Goal: Information Seeking & Learning: Learn about a topic

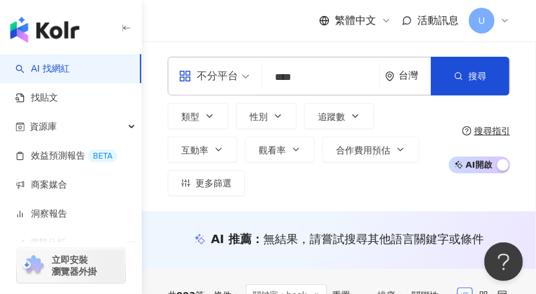
click at [50, 35] on img "button" at bounding box center [44, 30] width 69 height 26
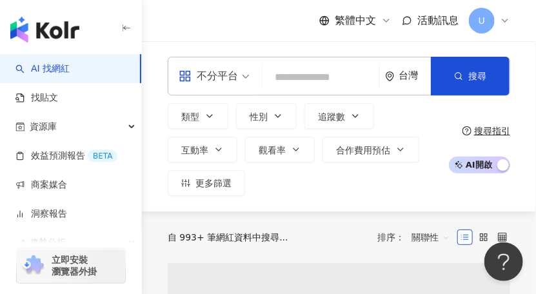
click at [296, 74] on input "search" at bounding box center [321, 77] width 106 height 25
type input "*"
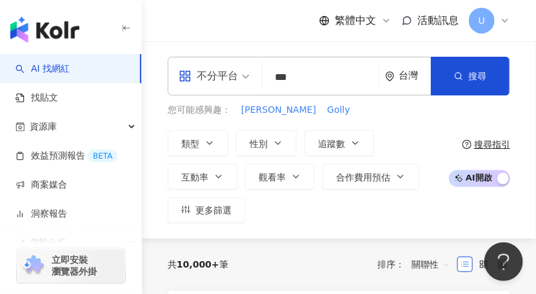
type input "***"
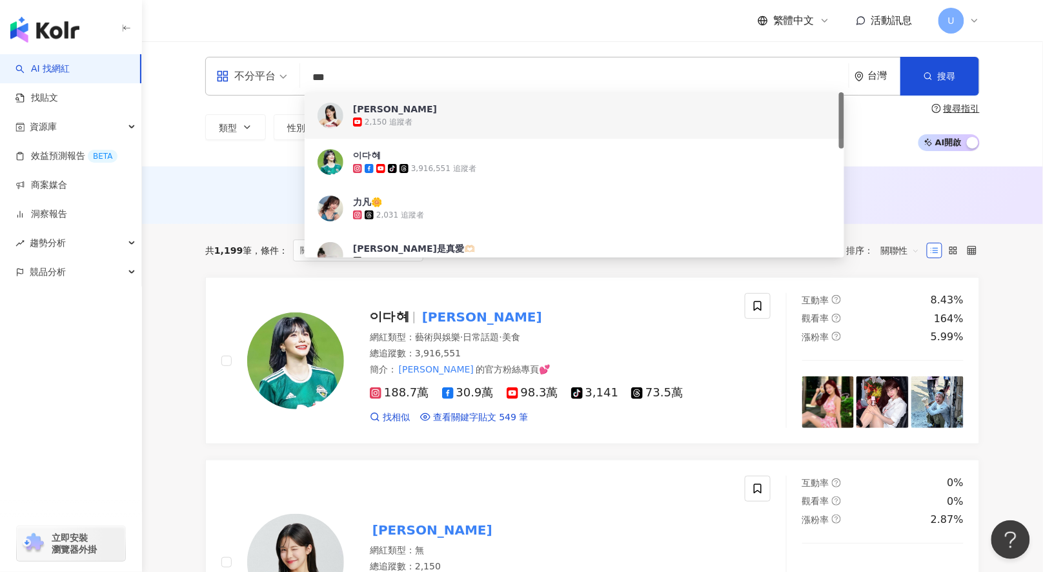
click at [501, 110] on span "[PERSON_NAME]" at bounding box center [566, 109] width 426 height 13
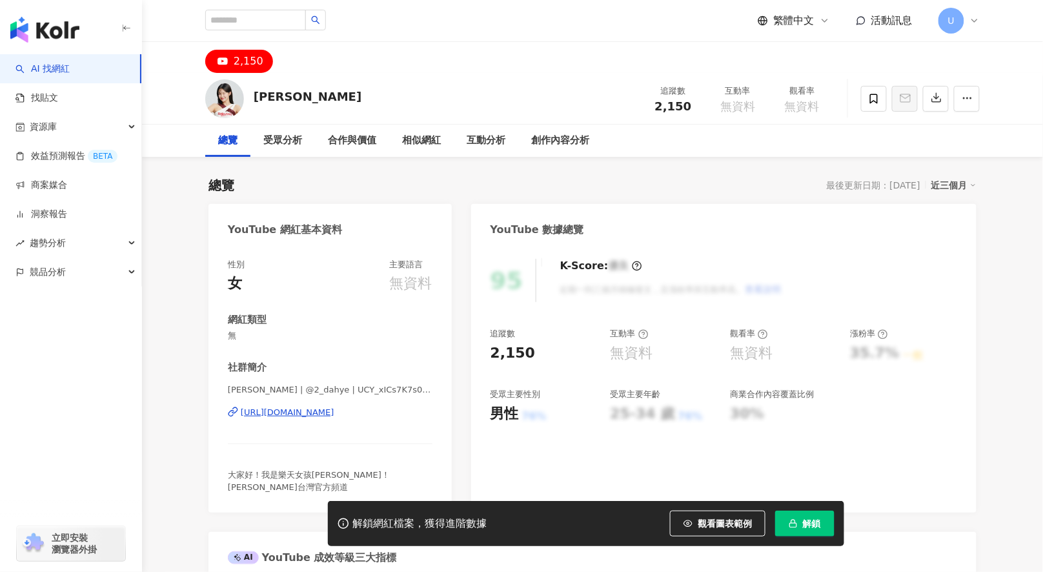
click at [814, 524] on span "解鎖" at bounding box center [812, 523] width 18 height 10
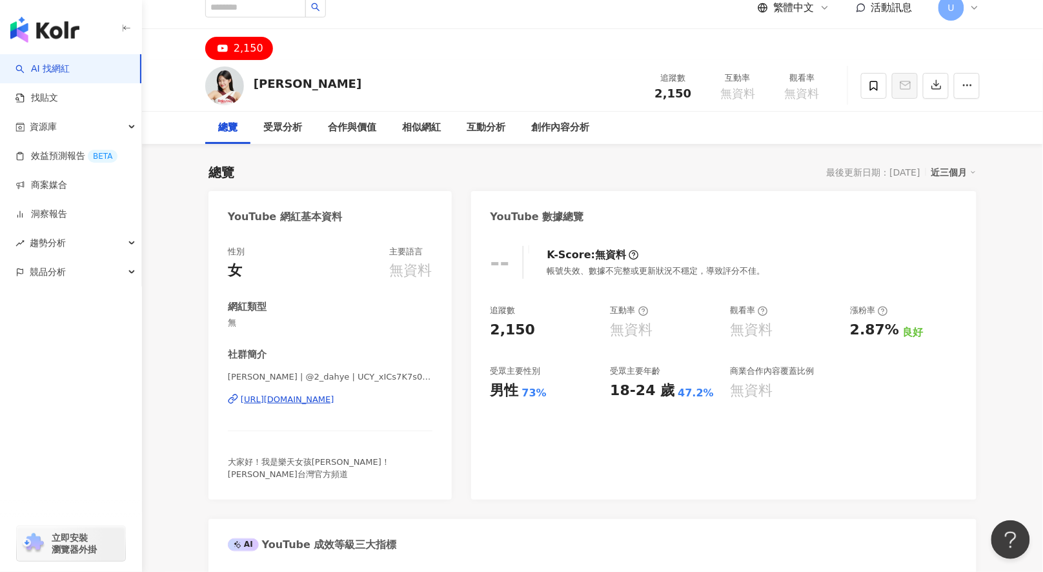
scroll to position [12, 0]
click at [250, 45] on div "2,150" at bounding box center [249, 50] width 30 height 18
click at [237, 48] on div "2,150" at bounding box center [249, 50] width 30 height 18
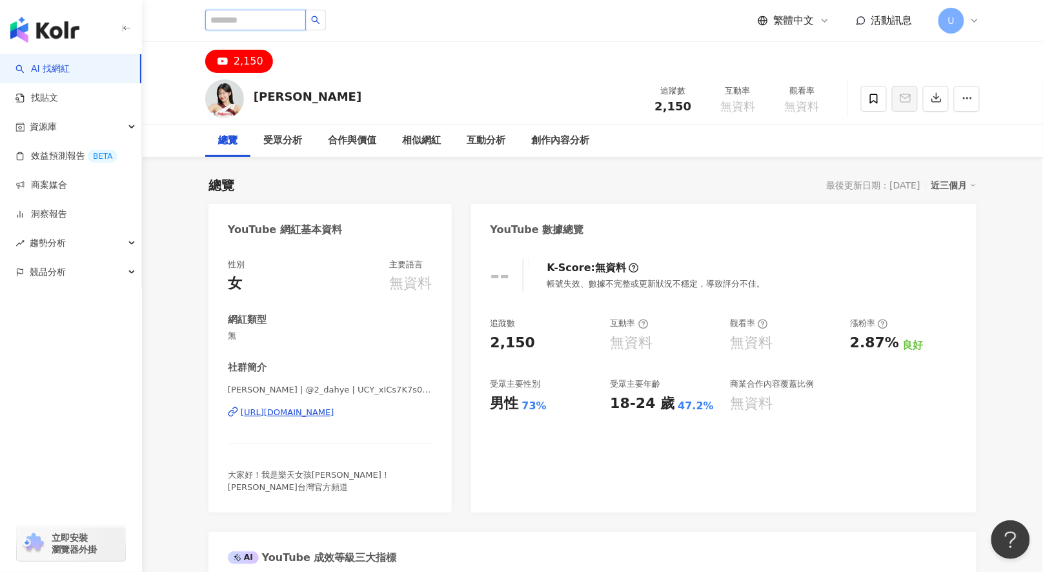
click at [261, 17] on input "search" at bounding box center [255, 20] width 101 height 21
type input "***"
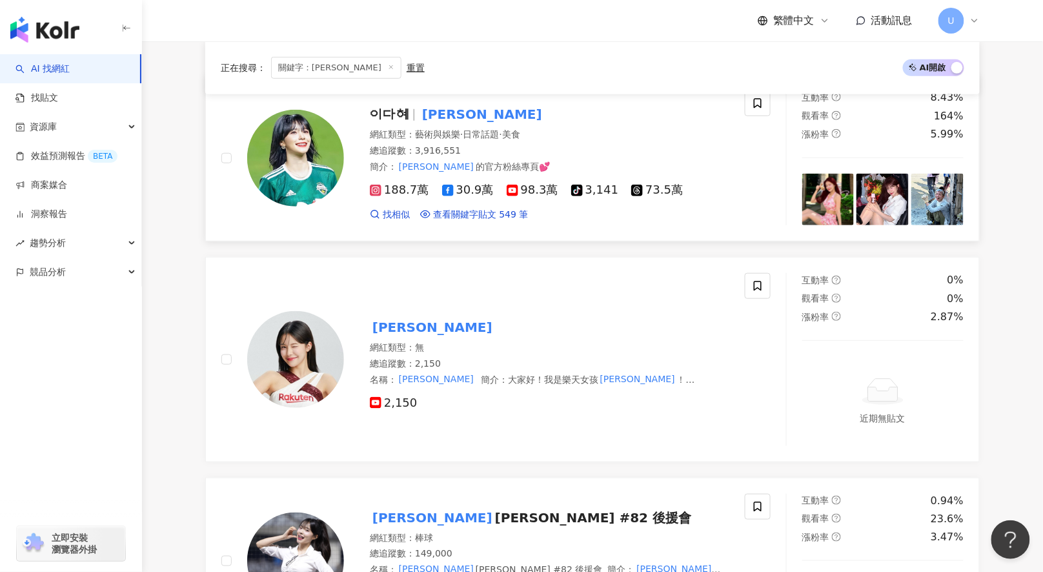
scroll to position [203, 0]
click at [431, 108] on mark "李多慧" at bounding box center [481, 113] width 125 height 21
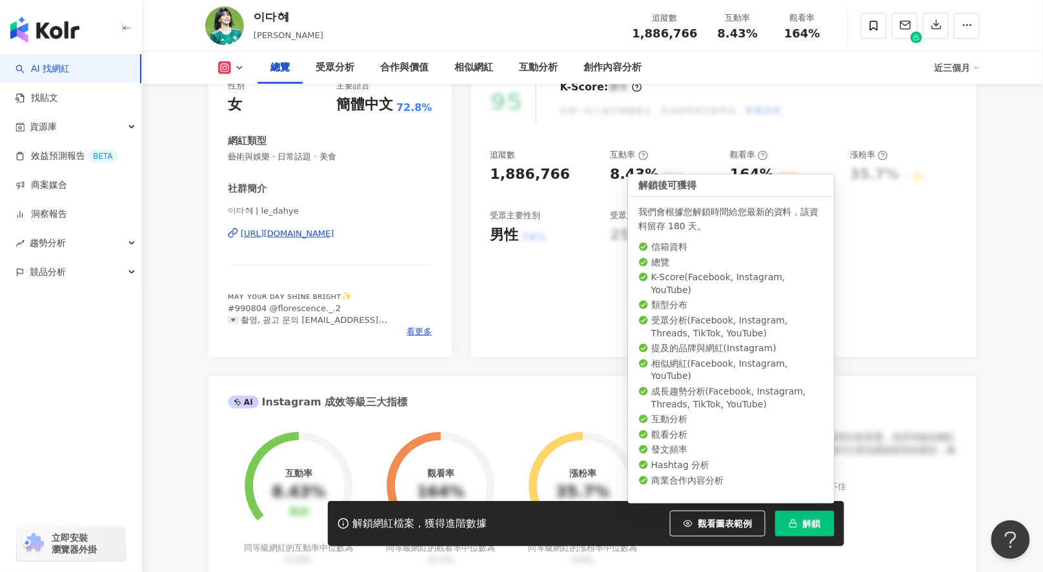
click at [805, 519] on span "解鎖" at bounding box center [812, 523] width 18 height 10
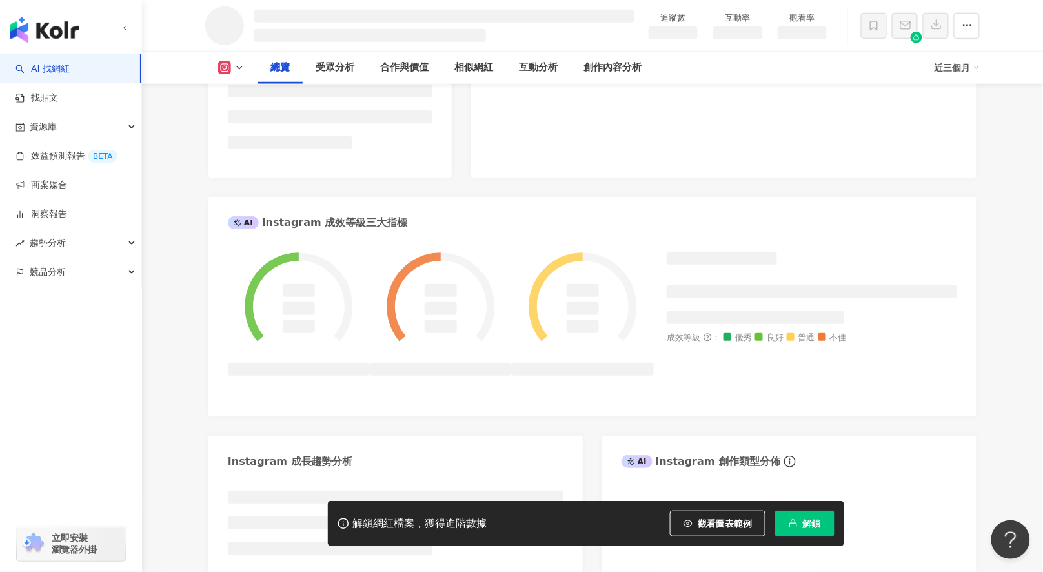
scroll to position [394, 0]
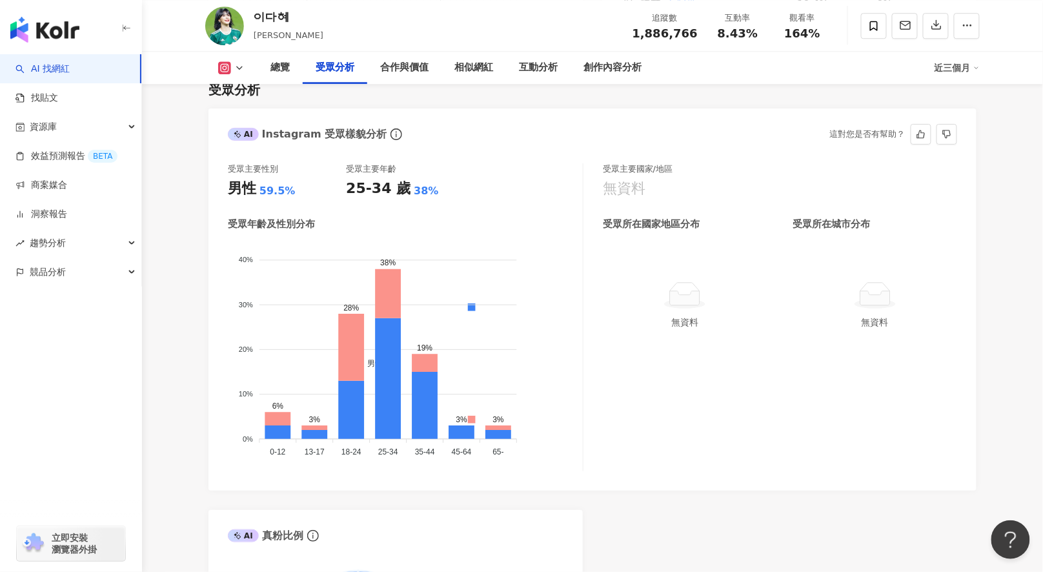
scroll to position [1143, 0]
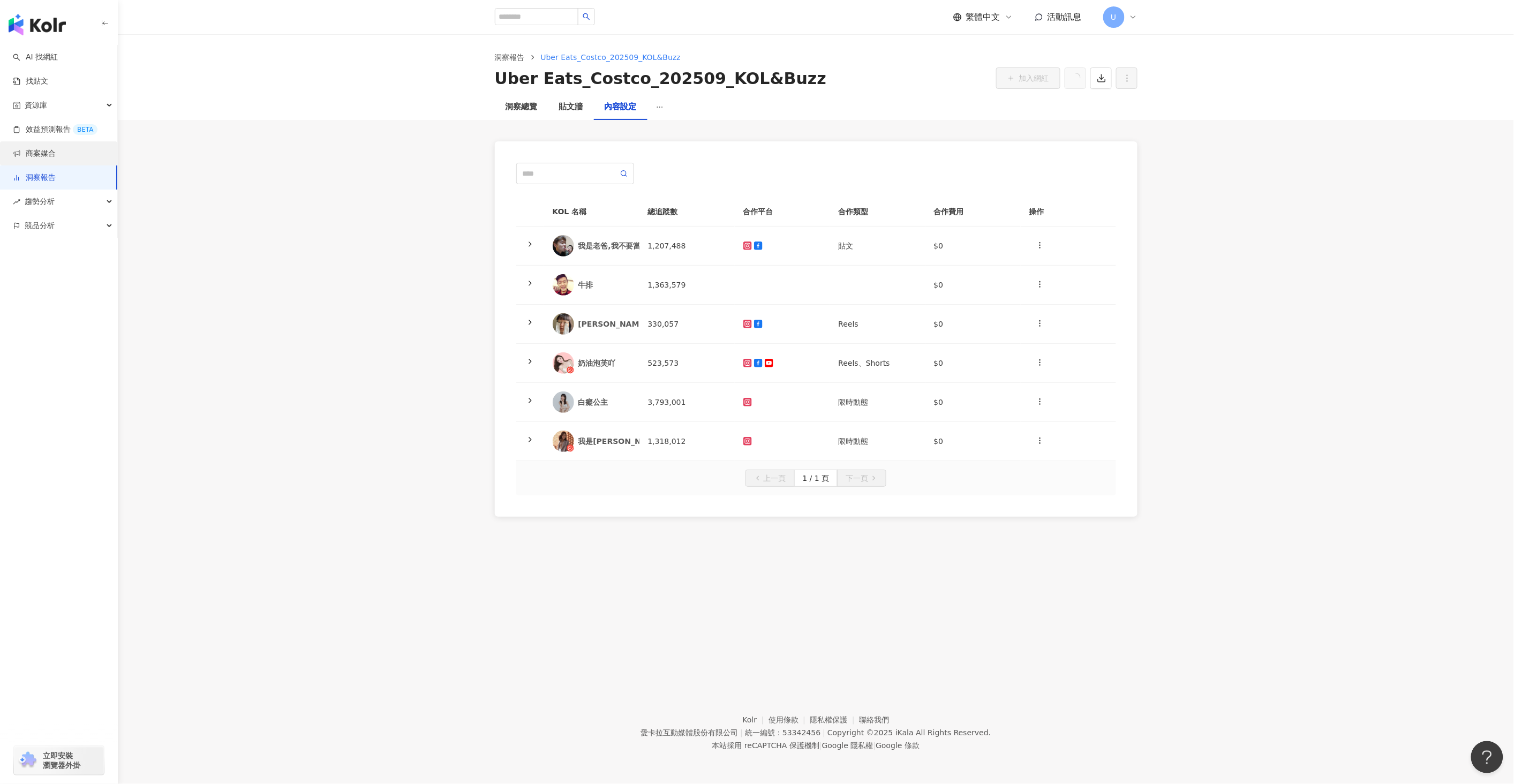
click at [46, 149] on link "商案媒合" at bounding box center [34, 153] width 43 height 11
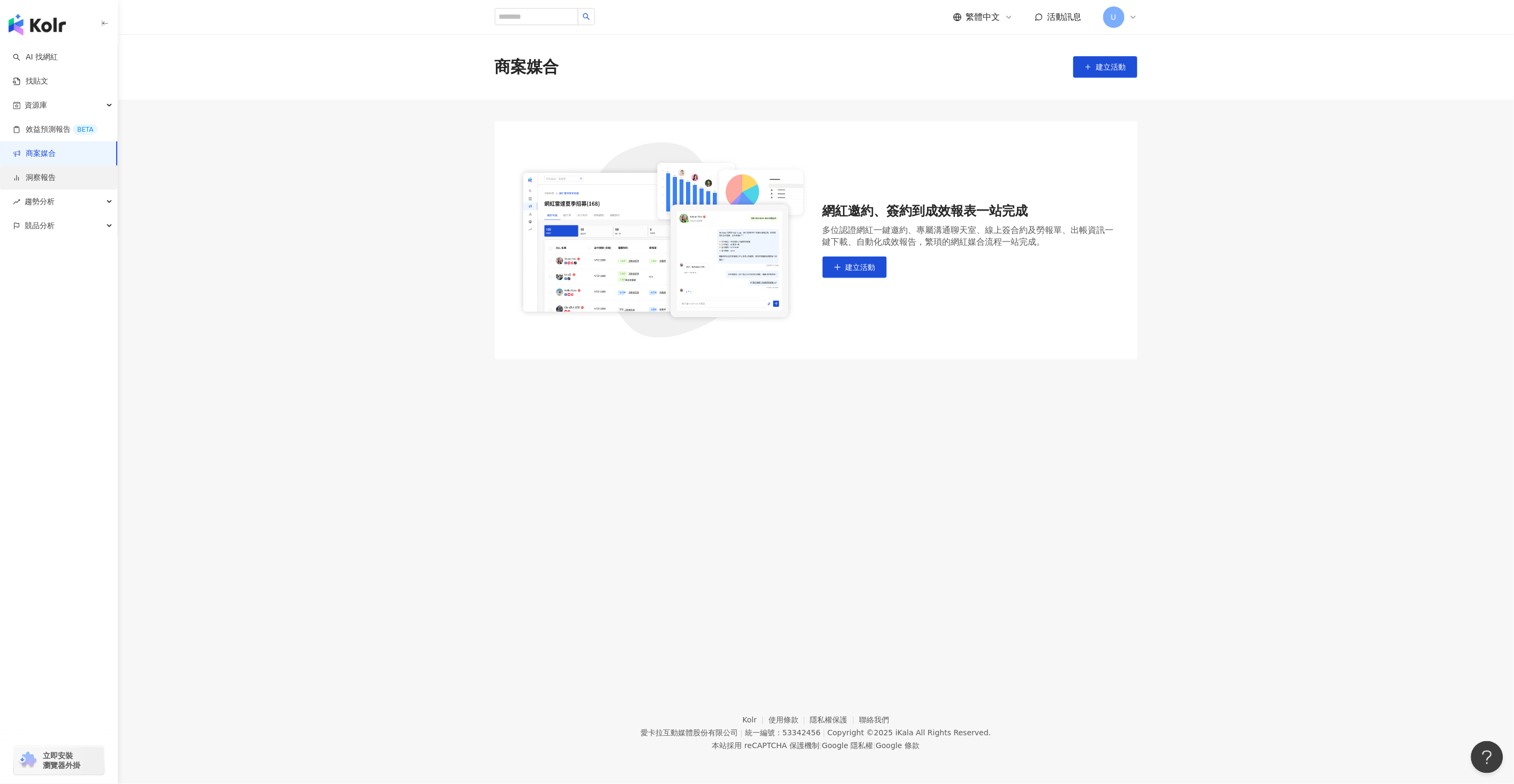
click at [41, 178] on link "洞察報告" at bounding box center [34, 178] width 43 height 11
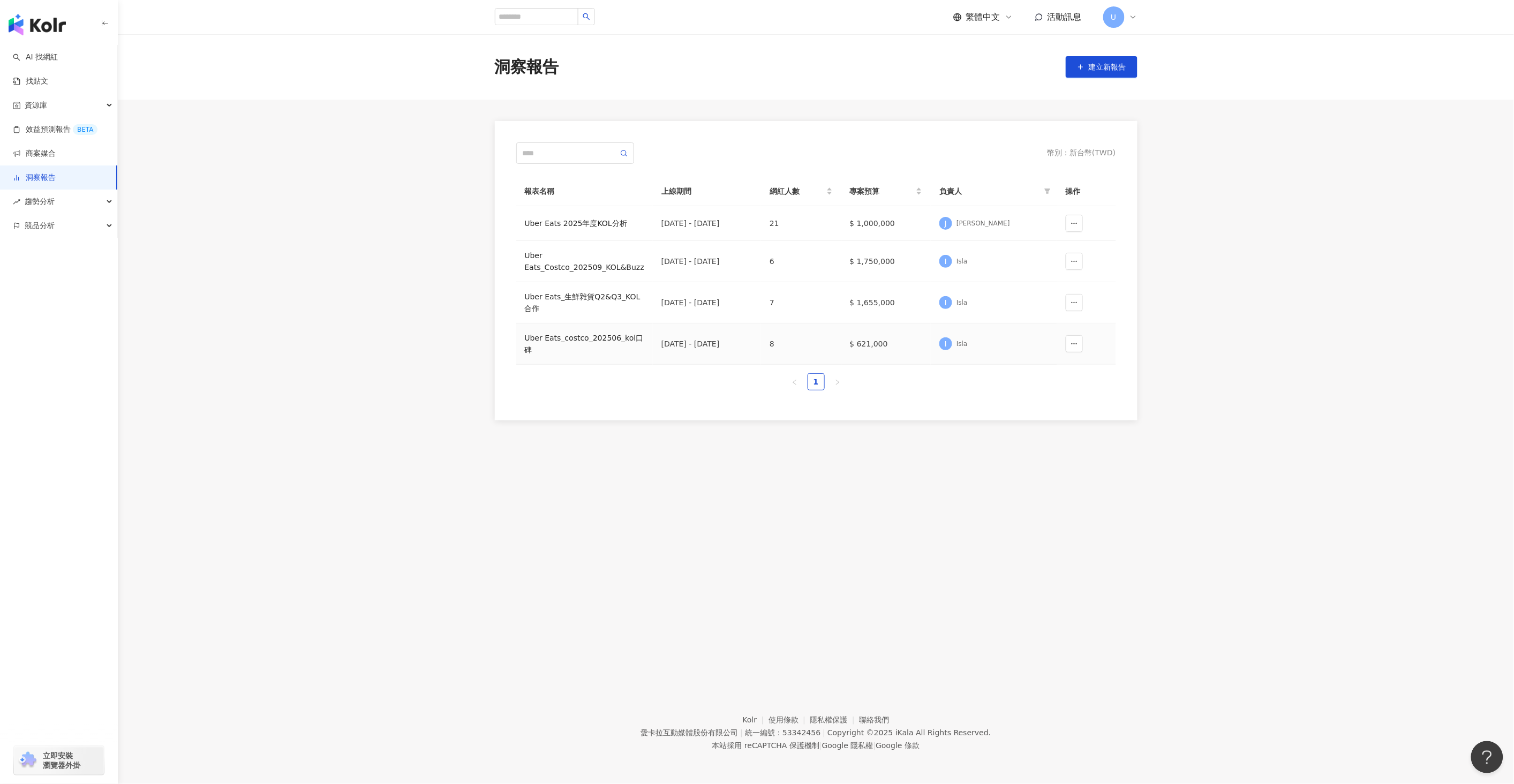
click at [563, 292] on div "Uber Eats_生鮮雜貨Q2&Q3_KOL合作" at bounding box center [584, 302] width 120 height 23
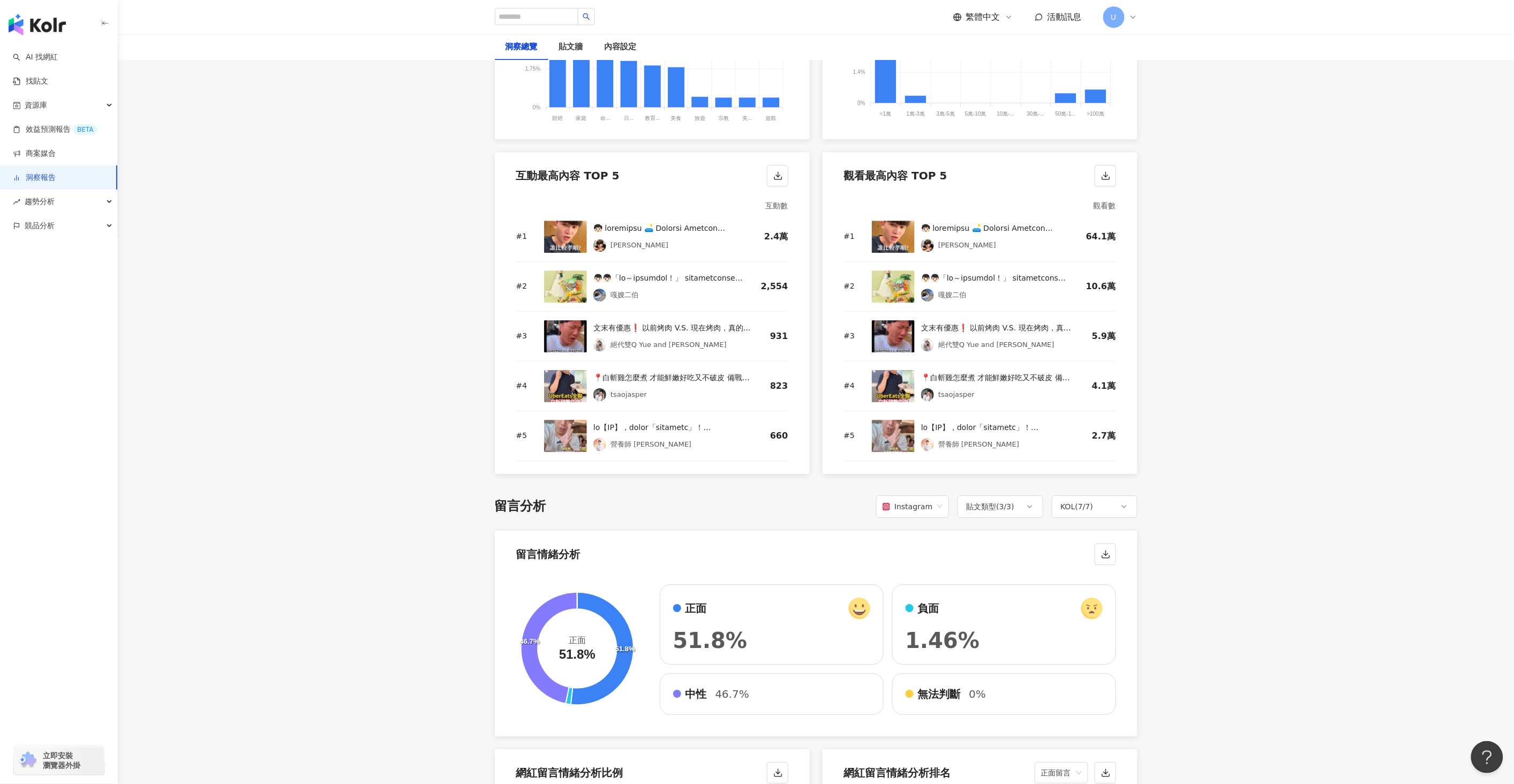
scroll to position [1256, 0]
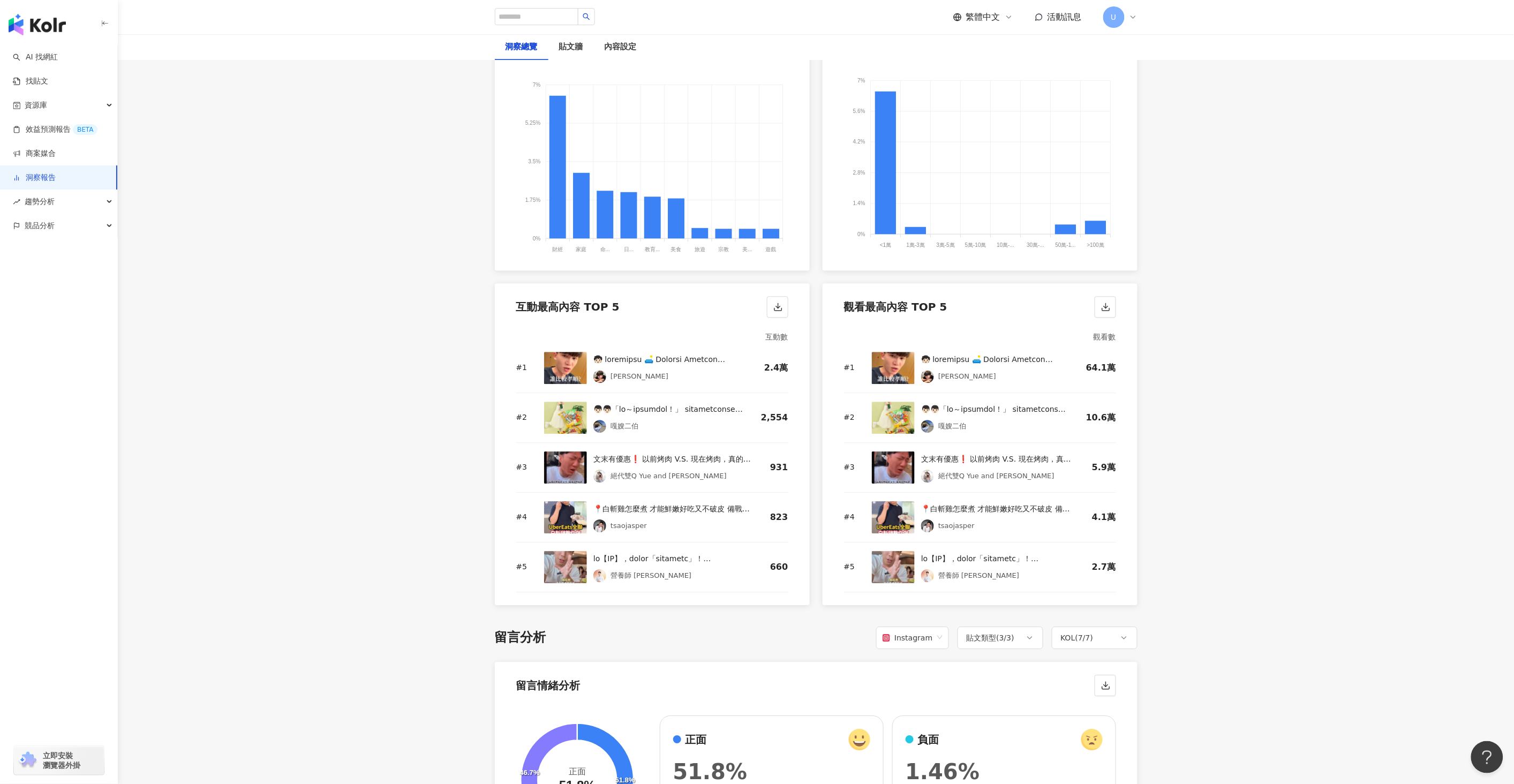
click at [676, 358] on div at bounding box center [670, 358] width 154 height 12
click at [641, 381] on div "[PERSON_NAME]" at bounding box center [670, 376] width 154 height 12
click at [625, 373] on div "[PERSON_NAME]" at bounding box center [639, 376] width 58 height 11
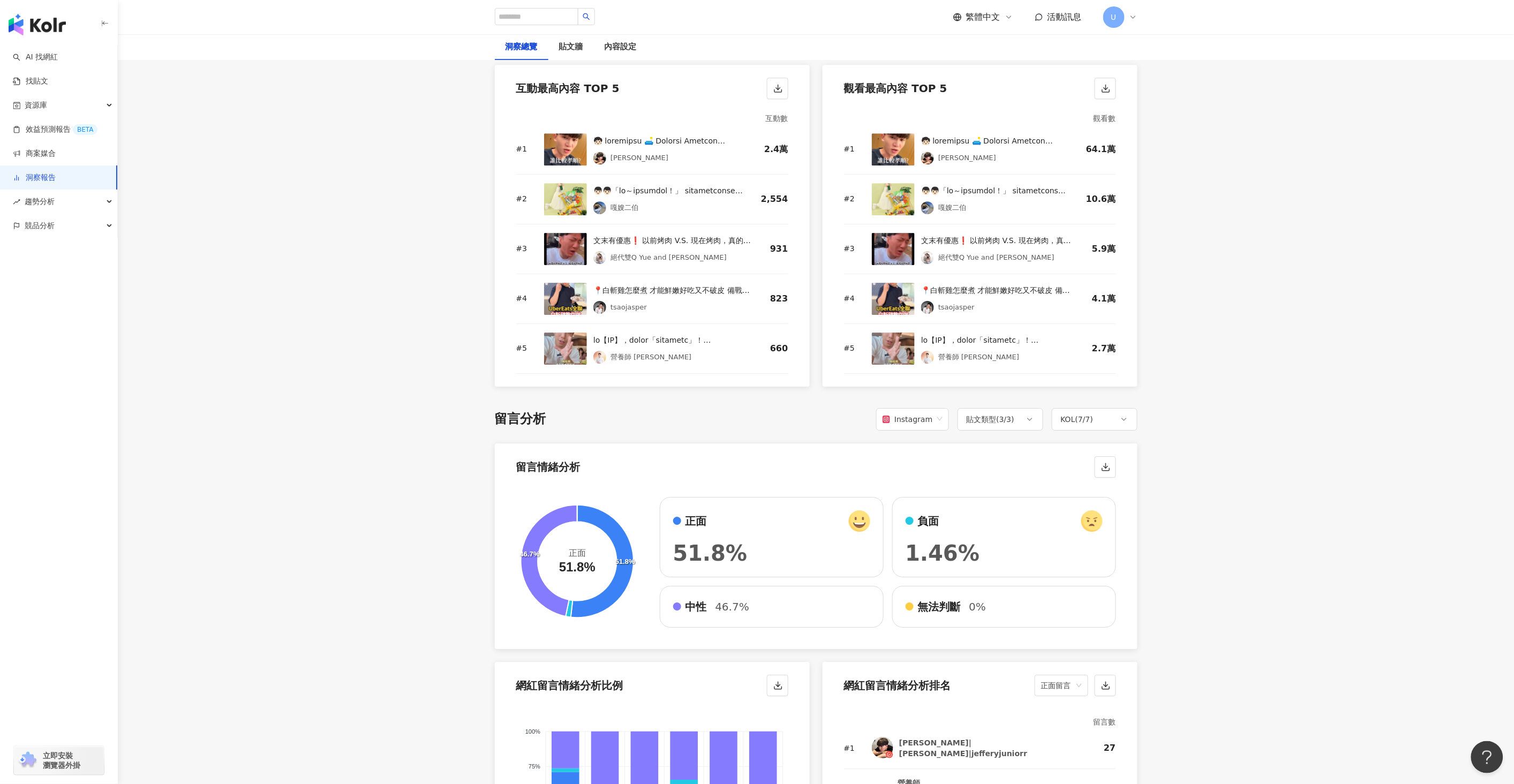
scroll to position [1531, 0]
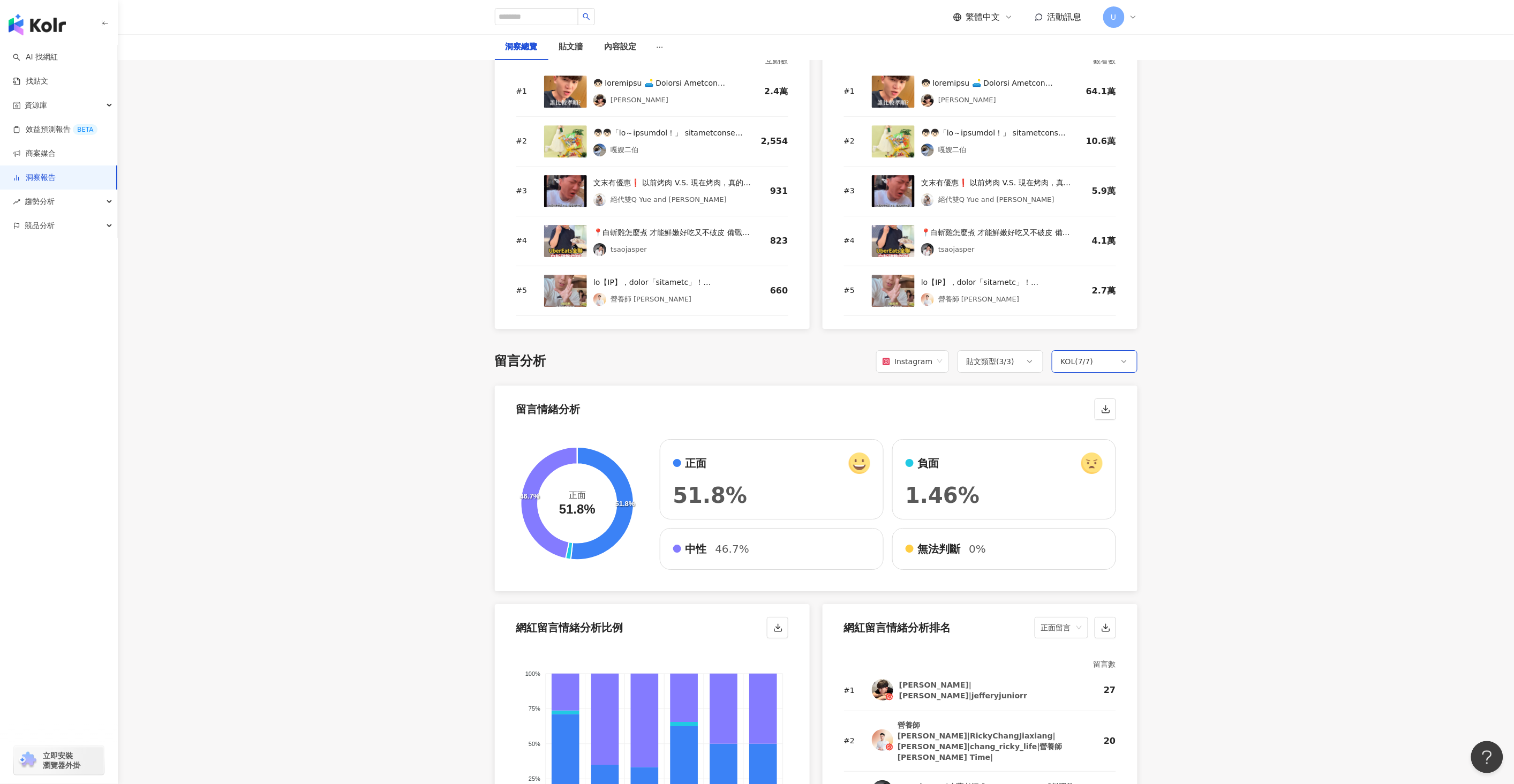
click at [1080, 358] on div "KOL ( 7 / 7 )" at bounding box center [1077, 361] width 32 height 12
click at [1204, 506] on main "洞察報告 Uber Eats_生鮮雜貨Q2&Q3_KOL合作 Uber Eats_生鮮雜貨Q2&Q3_KOL合作 加入網紅 洞察總覽 貼文牆 內容設定 總覽 …" at bounding box center [816, 327] width 1396 height 3650
click at [822, 482] on div "正面 51.8%" at bounding box center [772, 479] width 224 height 80
click at [710, 549] on div "中性 46.7%" at bounding box center [771, 548] width 197 height 15
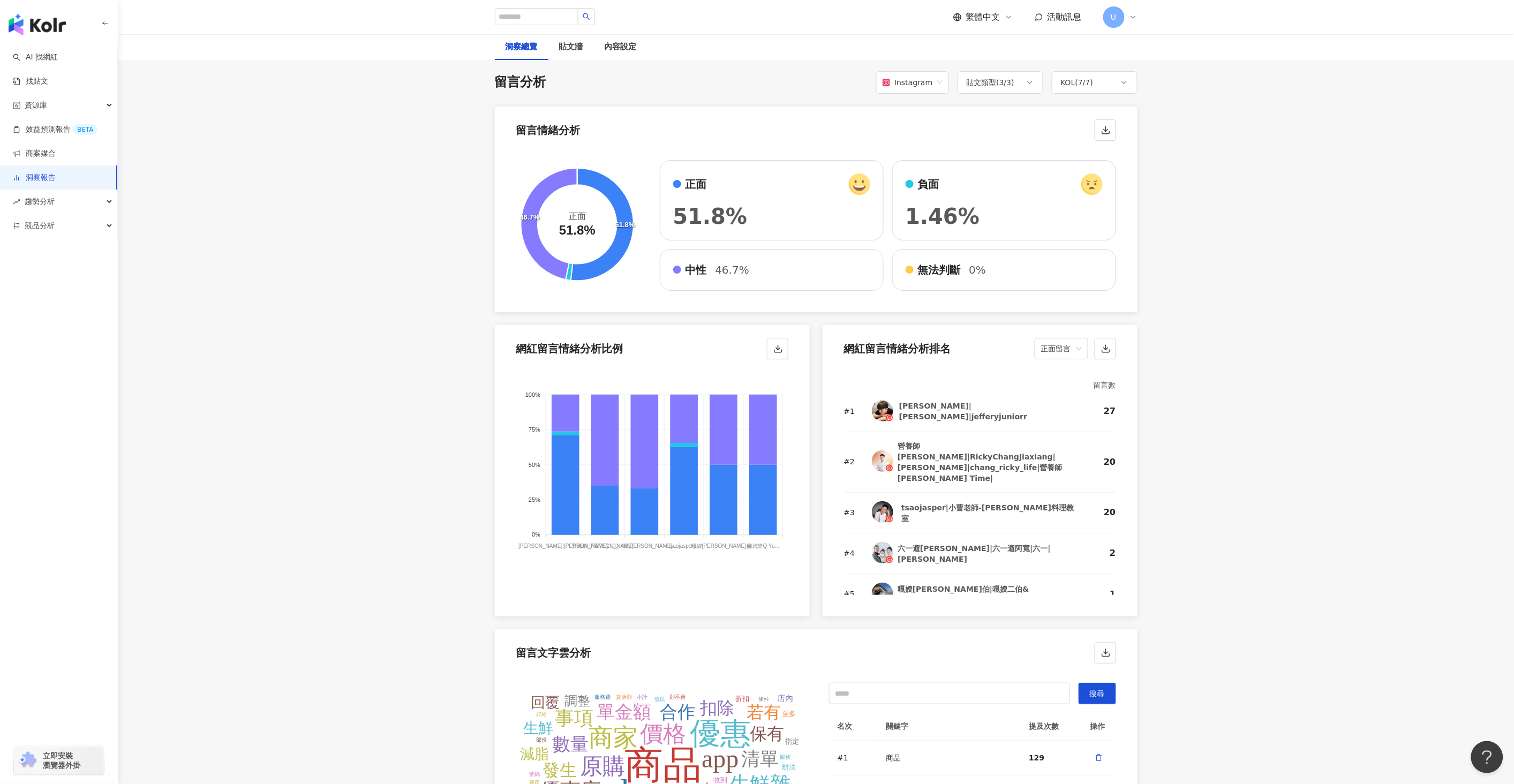
scroll to position [1812, 0]
click at [685, 424] on icon at bounding box center [684, 417] width 28 height 48
click at [686, 422] on icon at bounding box center [684, 417] width 28 height 48
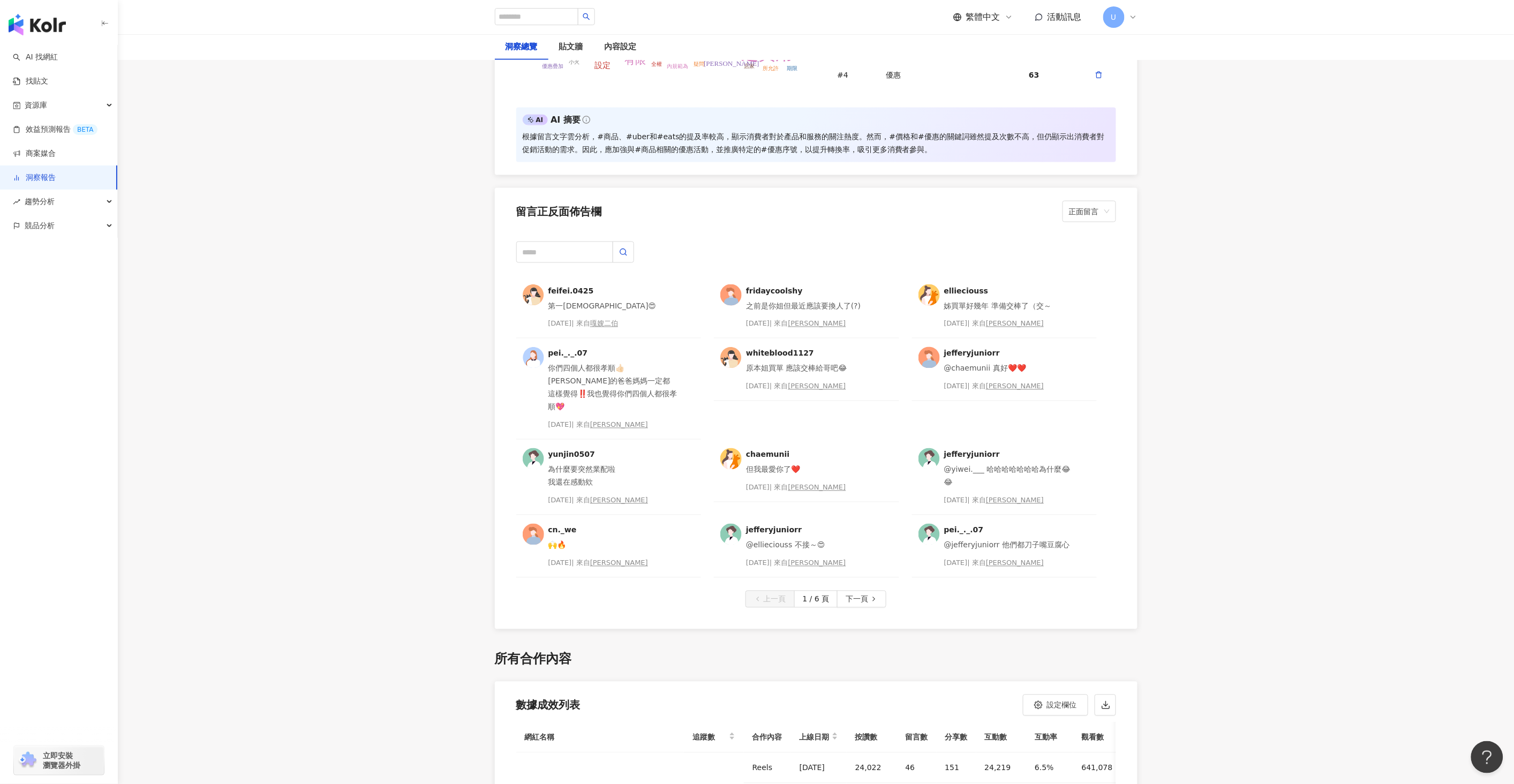
scroll to position [2593, 0]
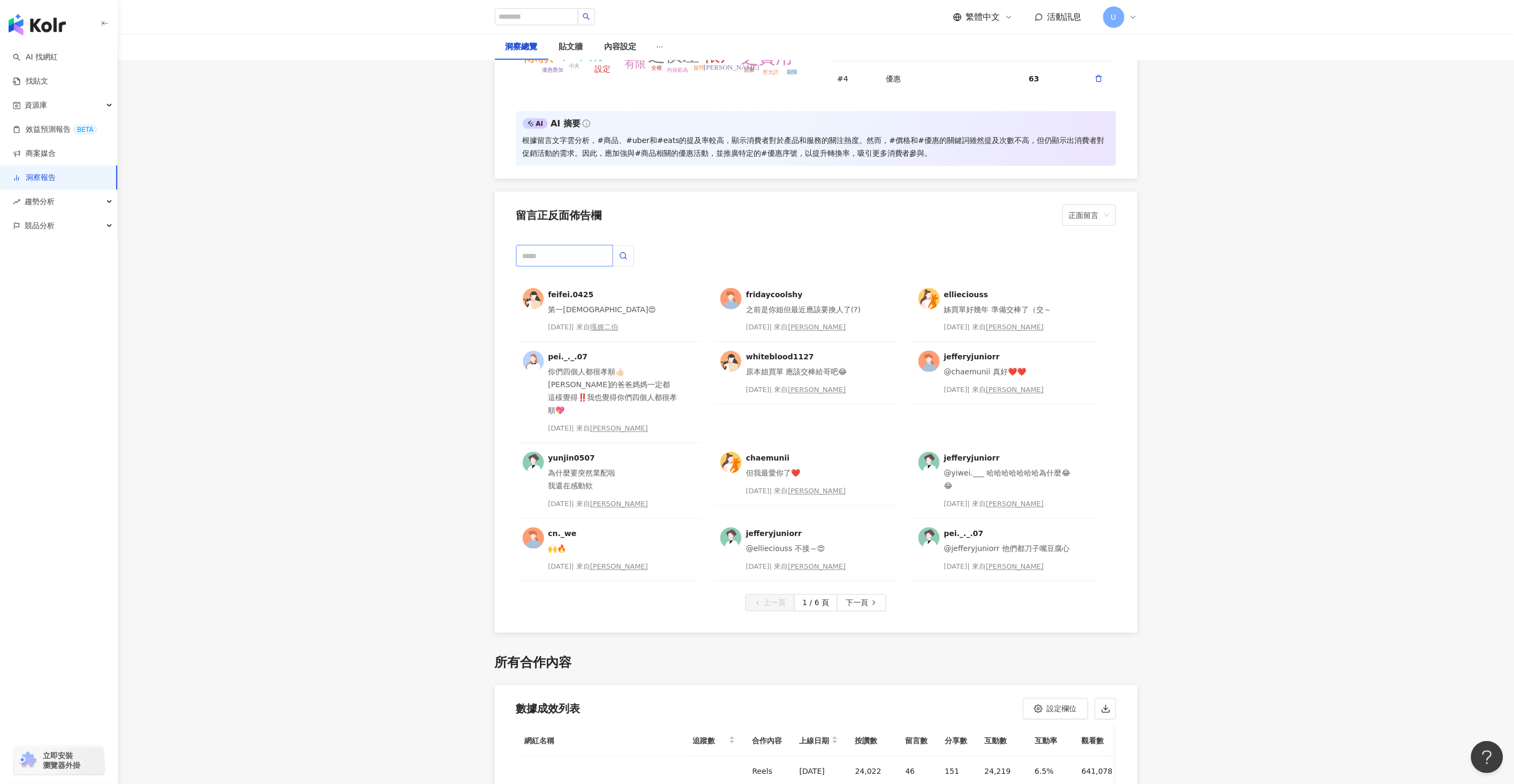
click at [600, 257] on input "text" at bounding box center [564, 256] width 97 height 22
click at [1082, 217] on span "正面留言" at bounding box center [1089, 215] width 41 height 21
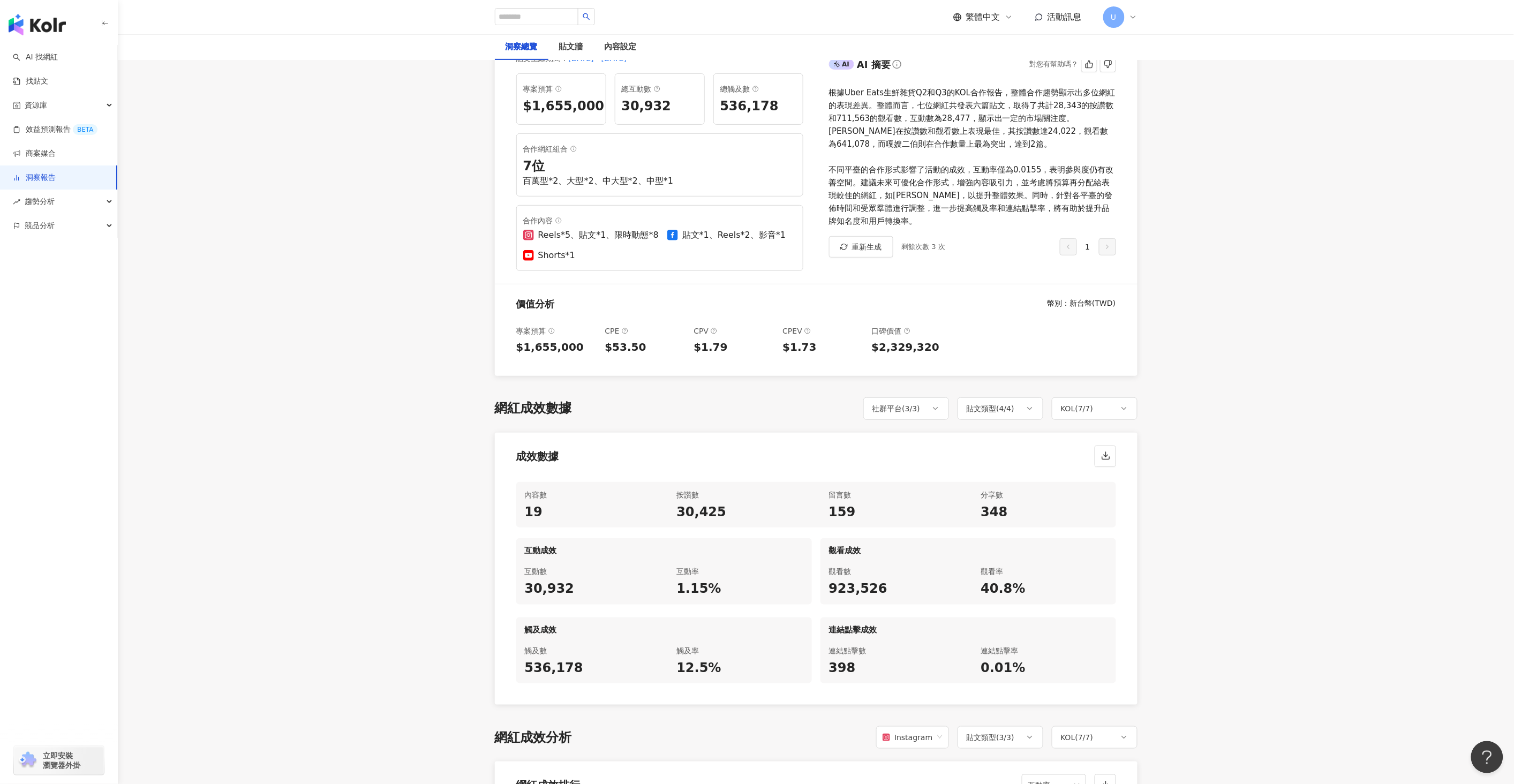
scroll to position [0, 0]
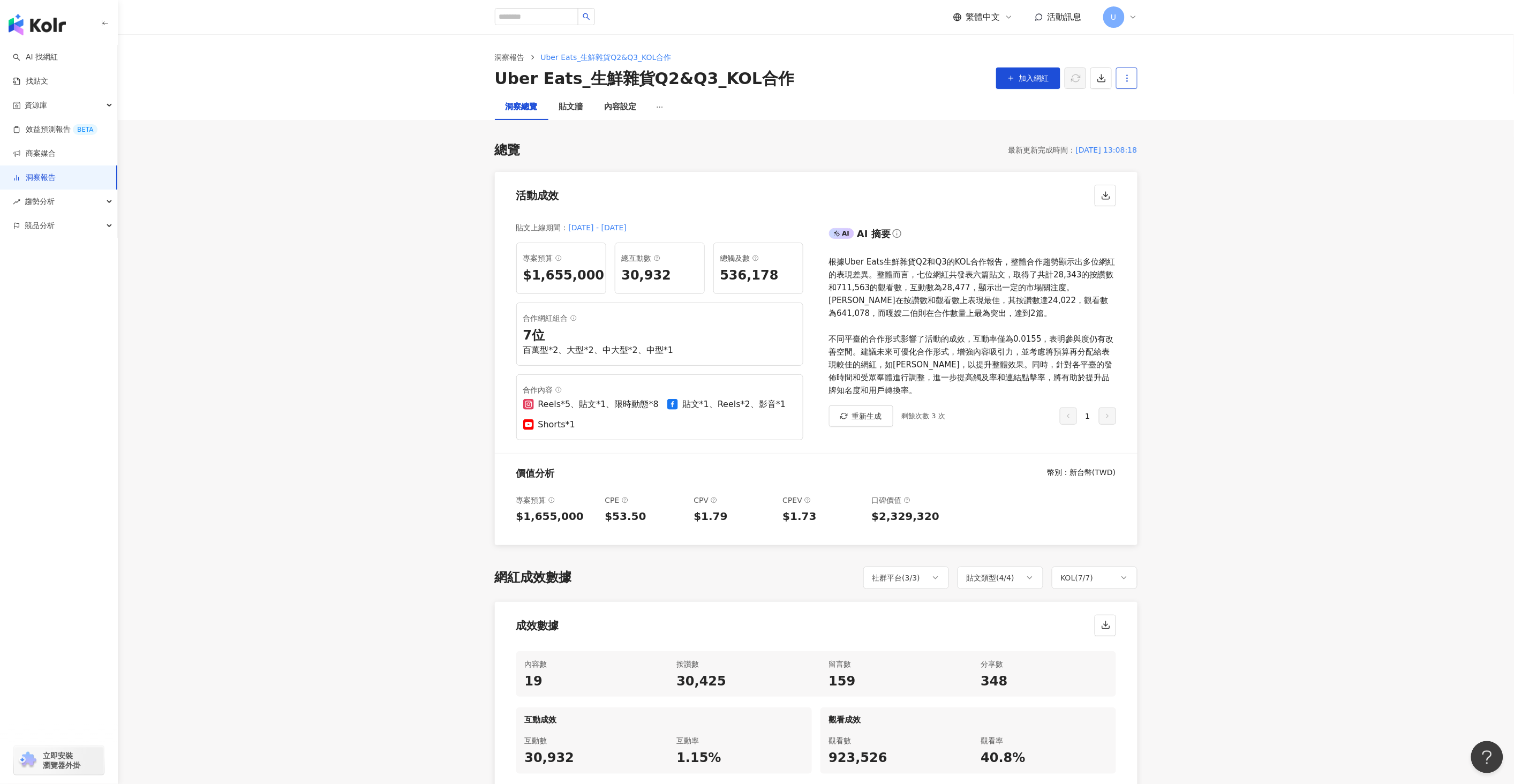
click at [1126, 78] on circle "button" at bounding box center [1126, 78] width 1 height 1
click at [1111, 76] on div "加入網紅" at bounding box center [1067, 78] width 141 height 22
click at [1103, 76] on icon "button" at bounding box center [1101, 78] width 10 height 10
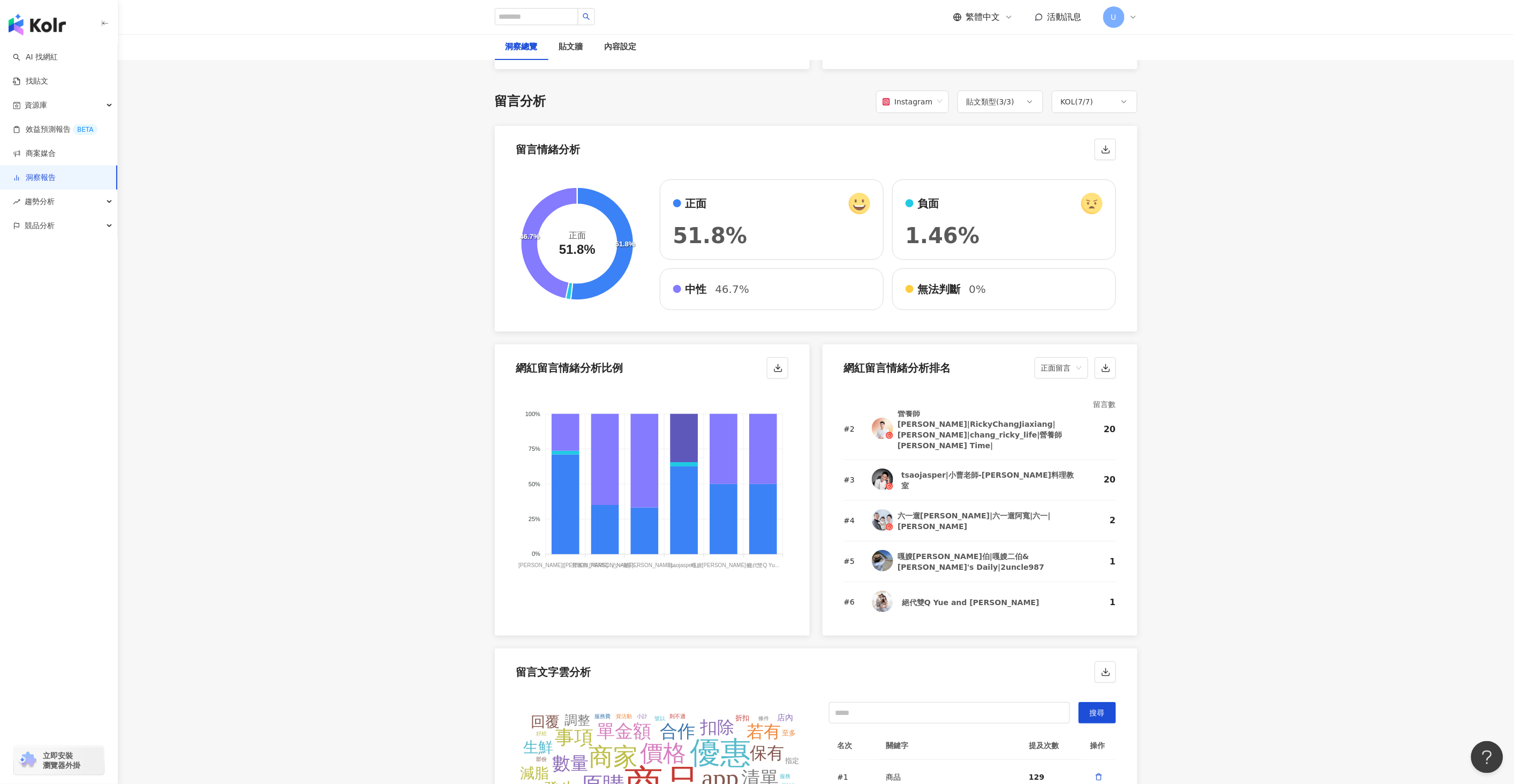
scroll to position [49, 0]
click at [1069, 97] on div "KOL ( 7 / 7 )" at bounding box center [1077, 101] width 32 height 12
